Goal: Check status: Check status

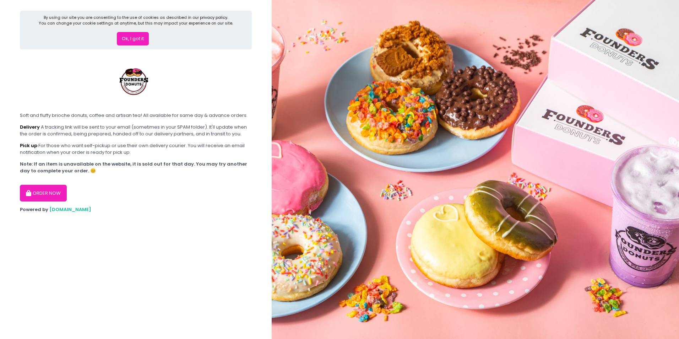
click at [58, 193] on button "ORDER NOW" at bounding box center [43, 193] width 47 height 17
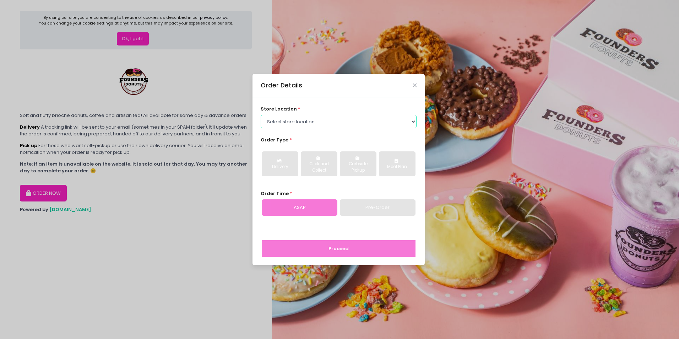
click at [314, 123] on select "Select store location Founders Donuts - Zobel Roxas Makati Founders Donuts - Ba…" at bounding box center [339, 121] width 156 height 13
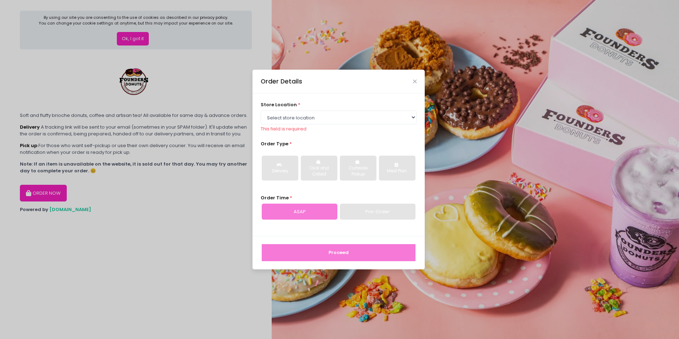
drag, startPoint x: 178, startPoint y: 194, endPoint x: 120, endPoint y: 206, distance: 59.4
click at [177, 194] on div "Order Details store location * Select store location Founders Donuts - Zobel Ro…" at bounding box center [339, 169] width 679 height 339
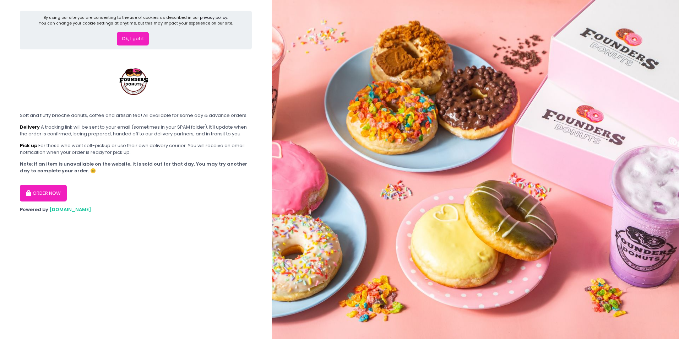
click at [45, 193] on button "ORDER NOW" at bounding box center [43, 193] width 47 height 17
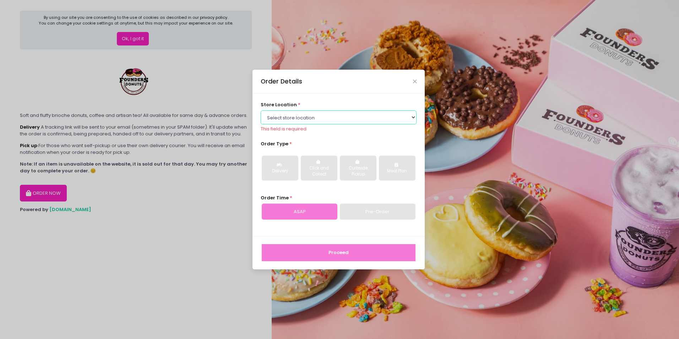
click at [335, 120] on select "Select store location Founders Donuts - Zobel Roxas Makati Founders Donuts - Ba…" at bounding box center [339, 116] width 156 height 13
select select "6823519f7f461c106b9614ee"
click at [261, 114] on select "Select store location Founders Donuts - Zobel Roxas Makati Founders Donuts - Ba…" at bounding box center [339, 116] width 156 height 13
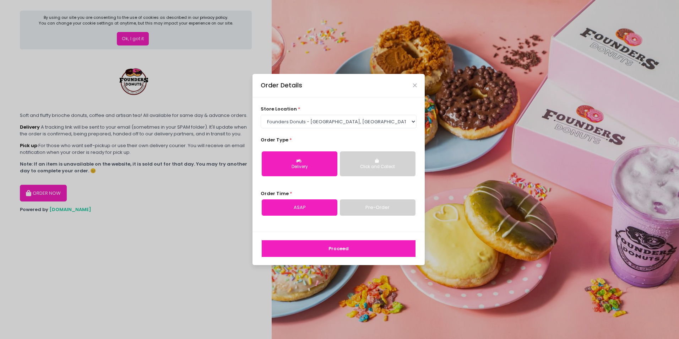
click at [318, 162] on button "Delivery" at bounding box center [300, 163] width 76 height 25
click at [334, 250] on button "Proceed" at bounding box center [339, 248] width 154 height 17
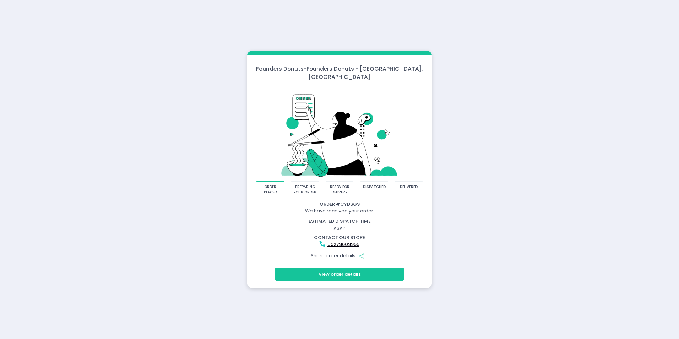
click at [497, 114] on div "Founders Donuts - Founders Donuts - [GEOGRAPHIC_DATA], [GEOGRAPHIC_DATA] order …" at bounding box center [339, 169] width 679 height 339
drag, startPoint x: 484, startPoint y: 185, endPoint x: 487, endPoint y: 188, distance: 4.0
click at [486, 188] on div "Founders Donuts - Founders Donuts - [GEOGRAPHIC_DATA], [GEOGRAPHIC_DATA] order …" at bounding box center [339, 169] width 679 height 339
click at [483, 212] on div "Founders Donuts - Founders Donuts - [GEOGRAPHIC_DATA], [GEOGRAPHIC_DATA] order …" at bounding box center [339, 169] width 679 height 339
click at [490, 215] on div "Founders Donuts - Founders Donuts - [GEOGRAPHIC_DATA], [GEOGRAPHIC_DATA] order …" at bounding box center [339, 169] width 679 height 339
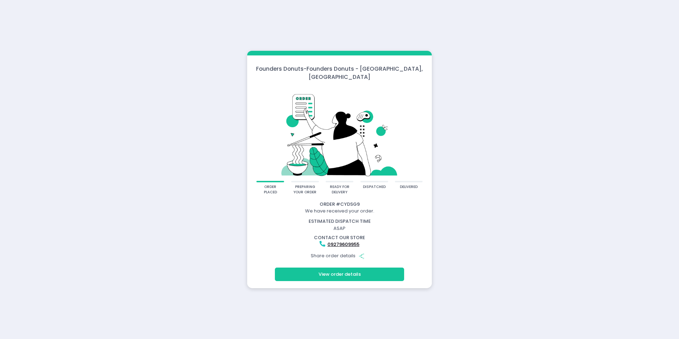
click at [501, 214] on div "Founders Donuts - Founders Donuts - [GEOGRAPHIC_DATA], [GEOGRAPHIC_DATA] order …" at bounding box center [339, 169] width 679 height 339
click at [473, 235] on div "Founders Donuts - Founders Donuts - [GEOGRAPHIC_DATA], [GEOGRAPHIC_DATA] order …" at bounding box center [339, 169] width 679 height 339
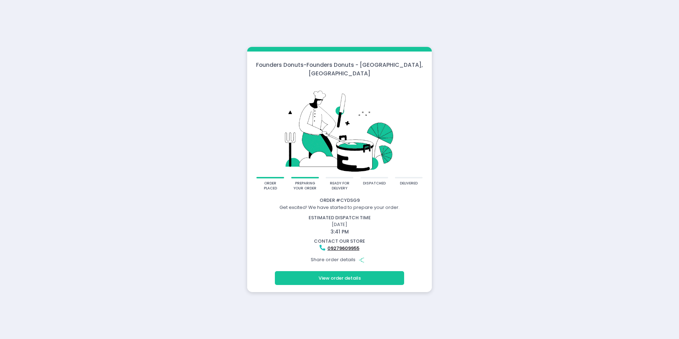
drag, startPoint x: 557, startPoint y: 205, endPoint x: 554, endPoint y: 206, distance: 3.7
click at [557, 206] on div "Founders Donuts - Founders Donuts - [GEOGRAPHIC_DATA], [GEOGRAPHIC_DATA] order …" at bounding box center [339, 169] width 679 height 339
click at [554, 206] on div "Founders Donuts - Founders Donuts - [GEOGRAPHIC_DATA], [GEOGRAPHIC_DATA] order …" at bounding box center [339, 169] width 679 height 339
click at [521, 213] on div "Founders Donuts - Founders Donuts - [GEOGRAPHIC_DATA], [GEOGRAPHIC_DATA] order …" at bounding box center [339, 169] width 679 height 339
drag, startPoint x: 533, startPoint y: 216, endPoint x: 376, endPoint y: 229, distance: 157.9
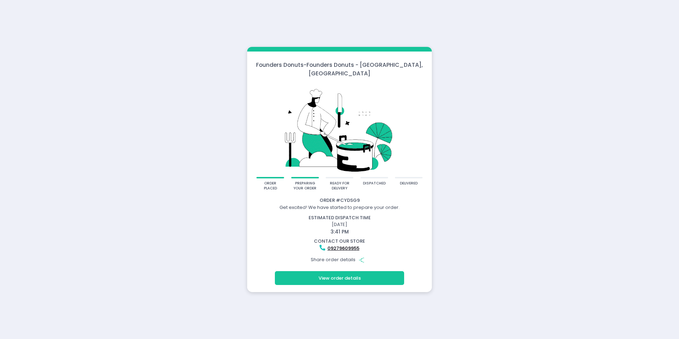
click at [533, 216] on div "Founders Donuts - Founders Donuts - [GEOGRAPHIC_DATA], [GEOGRAPHIC_DATA] order …" at bounding box center [339, 169] width 679 height 339
click at [451, 137] on div "Founders Donuts - Founders Donuts - [GEOGRAPHIC_DATA], [GEOGRAPHIC_DATA] order …" at bounding box center [339, 169] width 679 height 339
click at [591, 158] on div "Founders Donuts - Founders Donuts - [GEOGRAPHIC_DATA], [GEOGRAPHIC_DATA] order …" at bounding box center [339, 169] width 679 height 339
click at [547, 242] on div "Founders Donuts - Founders Donuts - [GEOGRAPHIC_DATA], [GEOGRAPHIC_DATA] order …" at bounding box center [339, 169] width 679 height 339
click at [557, 226] on div "Founders Donuts - Founders Donuts - [GEOGRAPHIC_DATA], [GEOGRAPHIC_DATA] order …" at bounding box center [339, 169] width 679 height 339
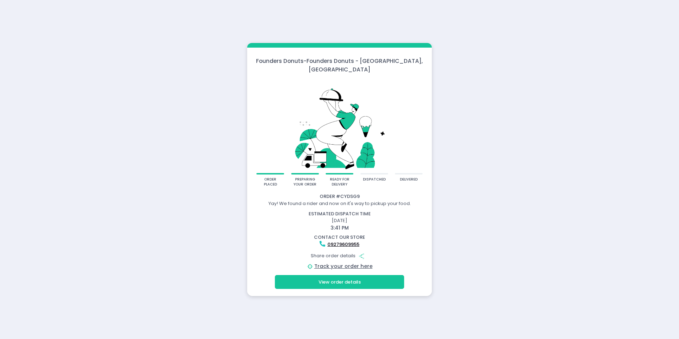
click at [476, 201] on div "Founders Donuts - Founders Donuts - [GEOGRAPHIC_DATA], [GEOGRAPHIC_DATA] order …" at bounding box center [339, 169] width 679 height 339
click at [506, 219] on div "Founders Donuts - Founders Donuts - [GEOGRAPHIC_DATA], [GEOGRAPHIC_DATA] order …" at bounding box center [339, 169] width 679 height 339
click at [569, 229] on div "Founders Donuts - Founders Donuts - [GEOGRAPHIC_DATA], [GEOGRAPHIC_DATA] order …" at bounding box center [339, 169] width 679 height 339
click at [153, 230] on div "Founders Donuts - Founders Donuts - [GEOGRAPHIC_DATA], [GEOGRAPHIC_DATA] order …" at bounding box center [339, 169] width 679 height 339
click at [156, 229] on div "Founders Donuts - Founders Donuts - [GEOGRAPHIC_DATA], [GEOGRAPHIC_DATA] order …" at bounding box center [339, 169] width 679 height 339
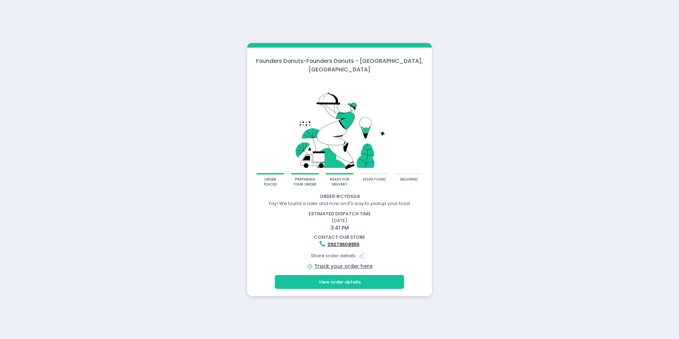
click at [155, 237] on div "Founders Donuts - Founders Donuts - [GEOGRAPHIC_DATA], [GEOGRAPHIC_DATA] order …" at bounding box center [339, 169] width 679 height 339
click at [180, 142] on div "Founders Donuts - Founders Donuts - [GEOGRAPHIC_DATA], [GEOGRAPHIC_DATA] order …" at bounding box center [339, 169] width 679 height 339
click at [544, 156] on div "Founders Donuts - Founders Donuts - [GEOGRAPHIC_DATA], [GEOGRAPHIC_DATA] order …" at bounding box center [339, 169] width 679 height 339
click at [375, 177] on div "dispatched" at bounding box center [374, 179] width 23 height 5
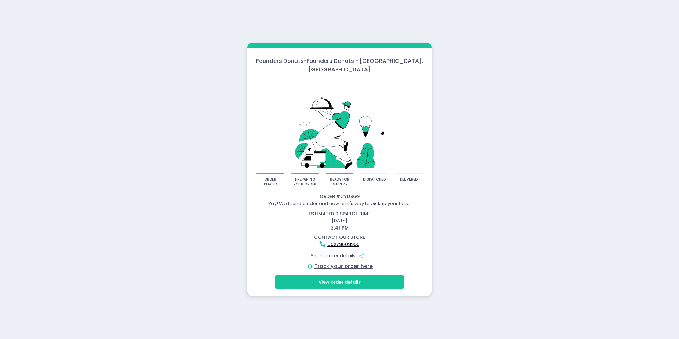
drag, startPoint x: 375, startPoint y: 173, endPoint x: 451, endPoint y: 181, distance: 75.7
click at [535, 182] on div "Founders Donuts - Founders Donuts - [GEOGRAPHIC_DATA], [GEOGRAPHIC_DATA] order …" at bounding box center [339, 169] width 679 height 339
click at [374, 179] on div "dispatched" at bounding box center [375, 181] width 28 height 16
drag, startPoint x: 374, startPoint y: 179, endPoint x: 482, endPoint y: 191, distance: 109.0
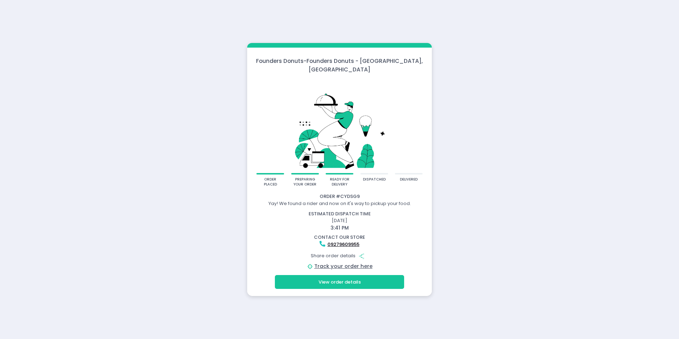
click at [491, 191] on div "Founders Donuts - Founders Donuts - [GEOGRAPHIC_DATA], [GEOGRAPHIC_DATA] order …" at bounding box center [339, 169] width 679 height 339
click at [435, 192] on div "Founders Donuts - Founders Donuts - [GEOGRAPHIC_DATA], [GEOGRAPHIC_DATA] order …" at bounding box center [339, 169] width 679 height 339
click at [466, 192] on div "Founders Donuts - Founders Donuts - [GEOGRAPHIC_DATA], [GEOGRAPHIC_DATA] order …" at bounding box center [339, 169] width 679 height 339
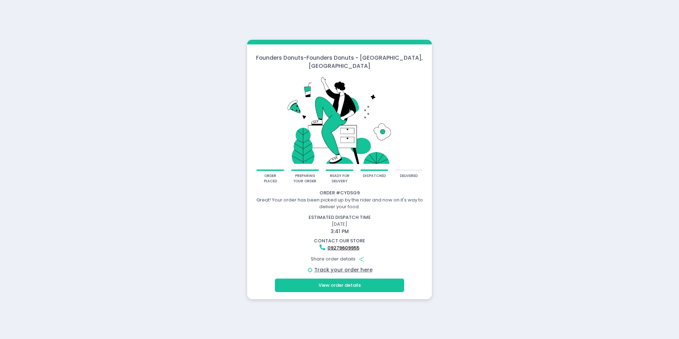
click at [584, 137] on div "Founders Donuts - Founders Donuts - [GEOGRAPHIC_DATA], [GEOGRAPHIC_DATA] order …" at bounding box center [339, 169] width 679 height 339
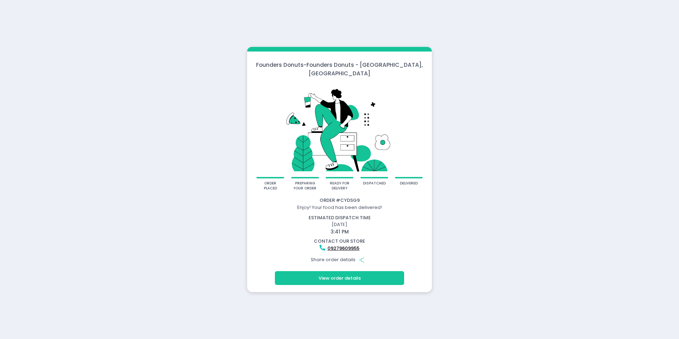
click at [374, 275] on button "View order details" at bounding box center [339, 277] width 129 height 13
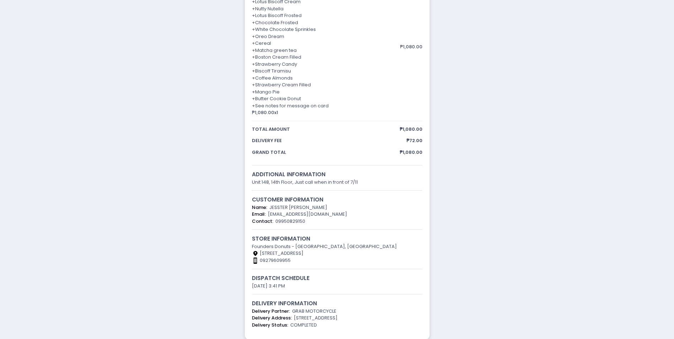
scroll to position [158, 0]
click at [521, 143] on div "order placed preparing your order ready for delivery dispatched delivered Order…" at bounding box center [337, 94] width 674 height 490
